Goal: Transaction & Acquisition: Download file/media

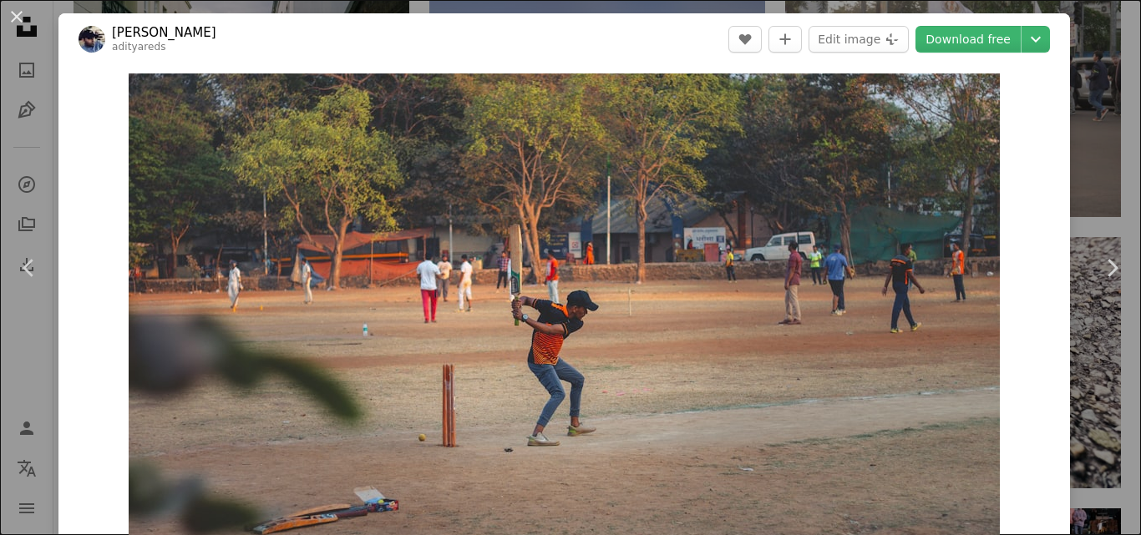
scroll to position [6594, 0]
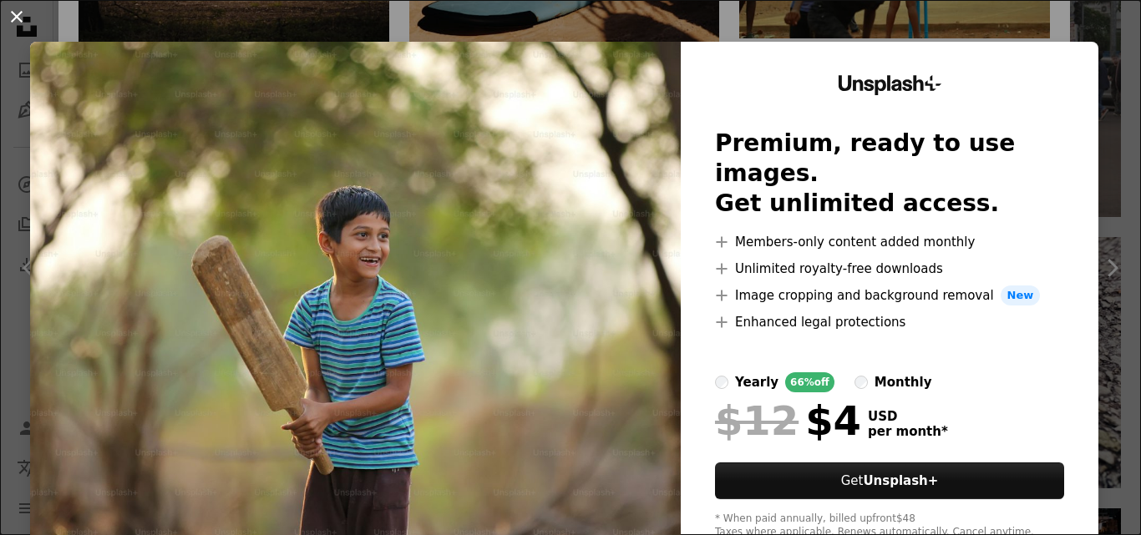
click at [13, 19] on button "An X shape" at bounding box center [17, 17] width 20 height 20
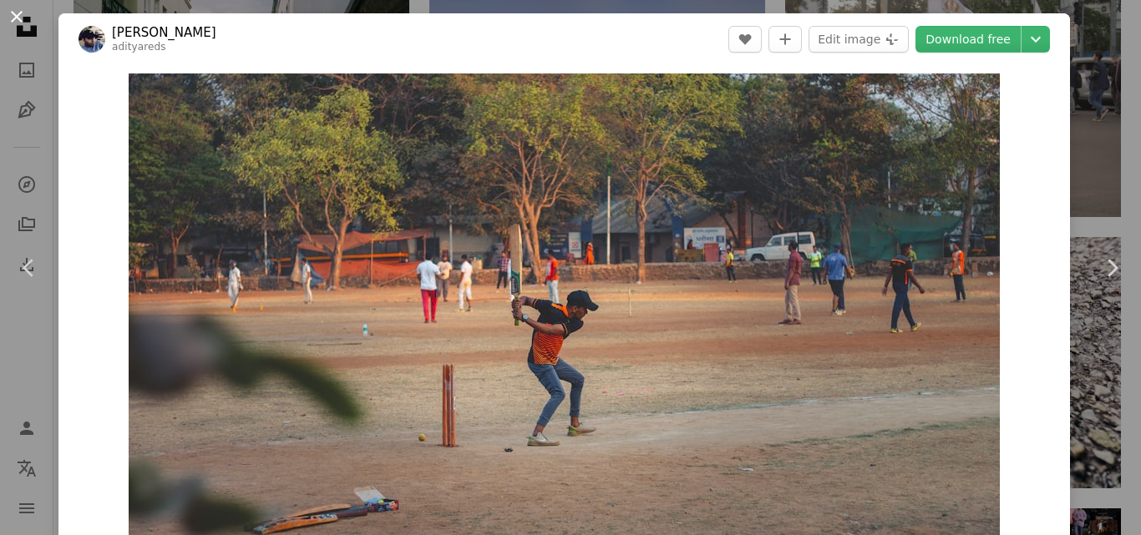
click at [14, 13] on button "An X shape" at bounding box center [17, 17] width 20 height 20
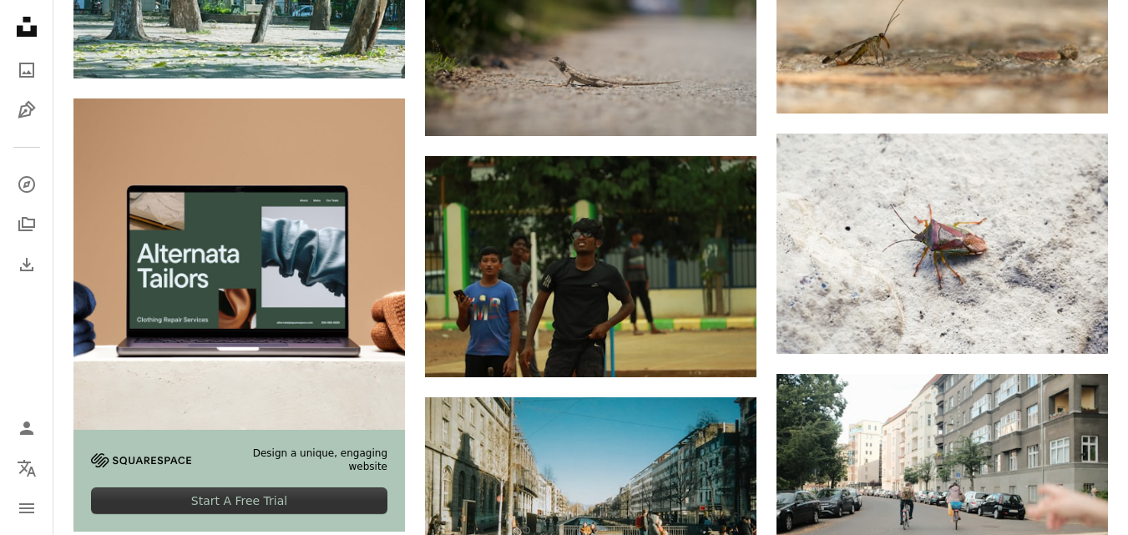
scroll to position [2745, 0]
